Goal: Information Seeking & Learning: Learn about a topic

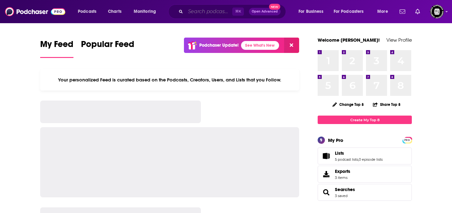
click at [211, 14] on input "Search podcasts, credits, & more..." at bounding box center [208, 12] width 47 height 10
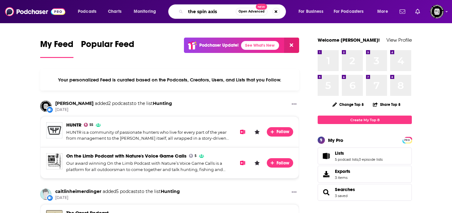
type input "the spin axis"
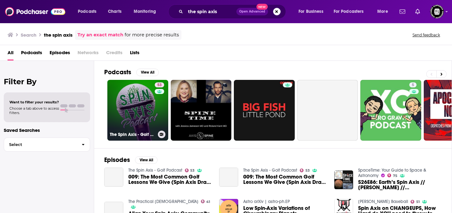
click at [154, 109] on link "53 The Spin Axis - Golf Podcast" at bounding box center [137, 110] width 61 height 61
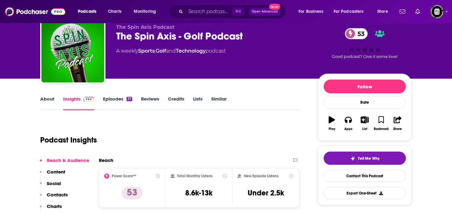
scroll to position [23, 0]
